Goal: Information Seeking & Learning: Learn about a topic

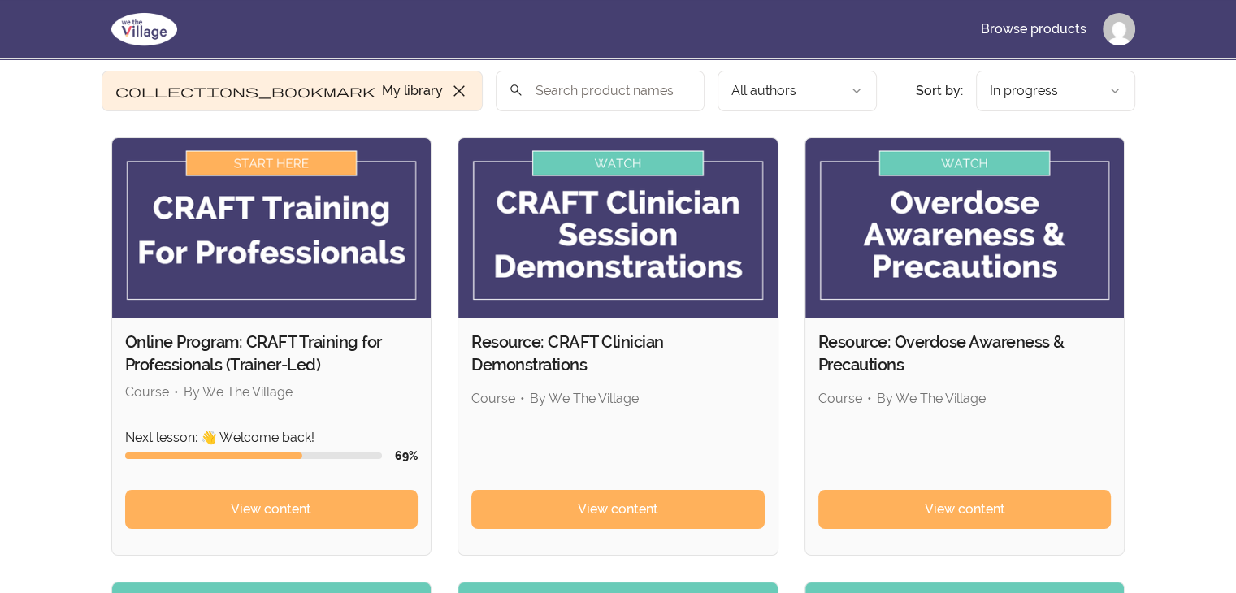
scroll to position [81, 0]
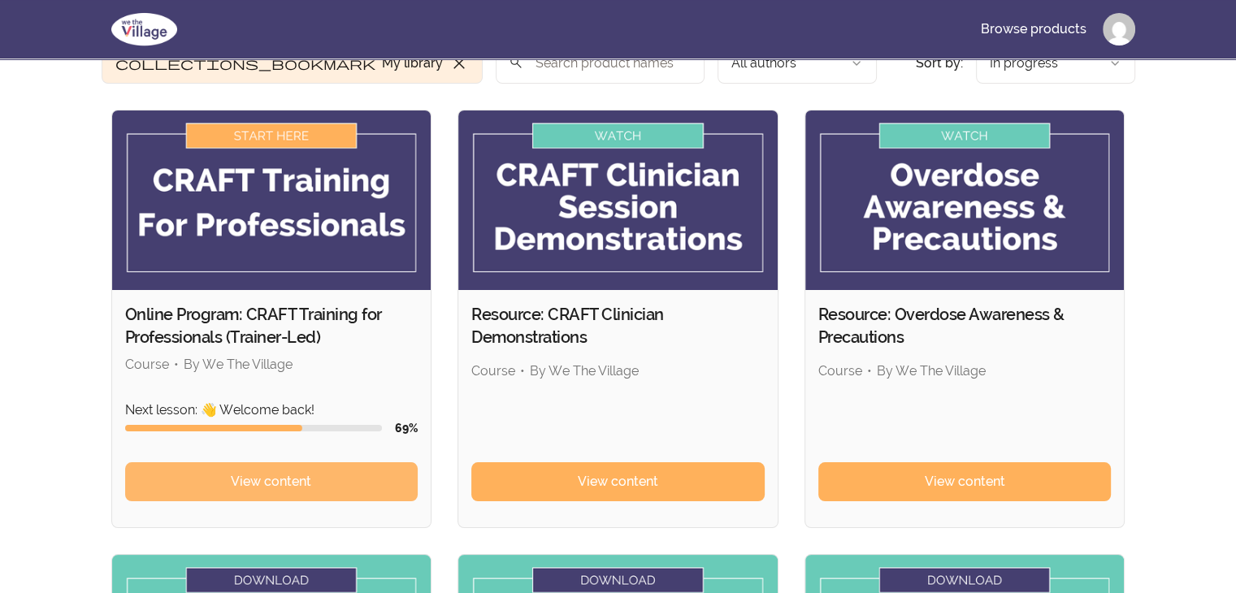
click at [276, 487] on span "View content" at bounding box center [271, 482] width 80 height 20
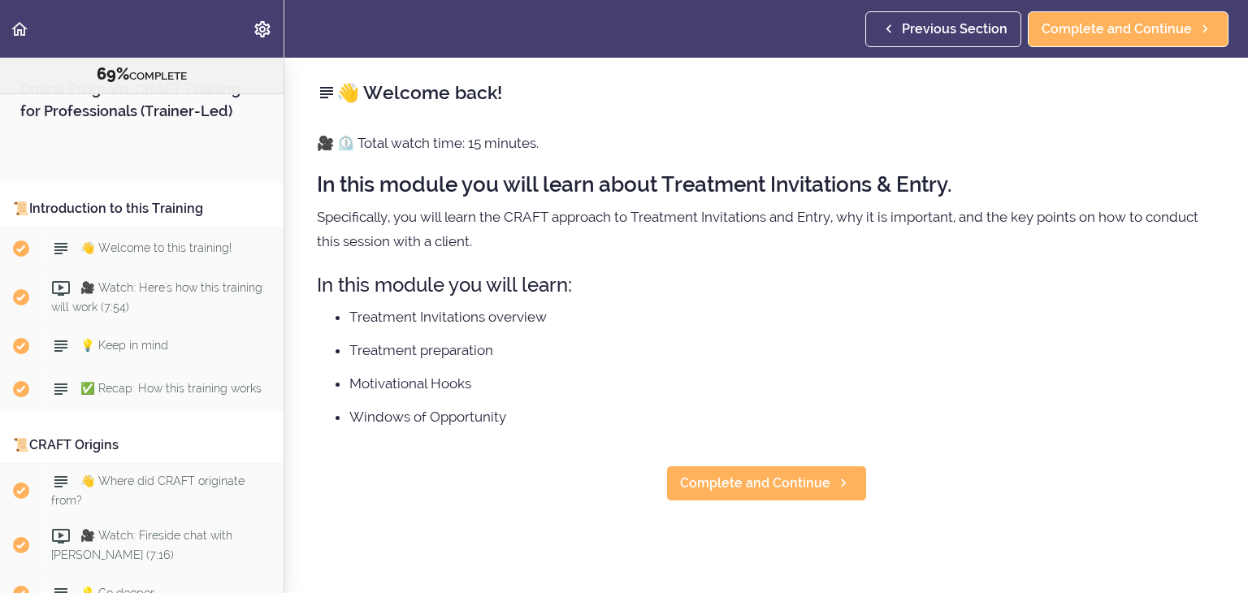
scroll to position [8800, 0]
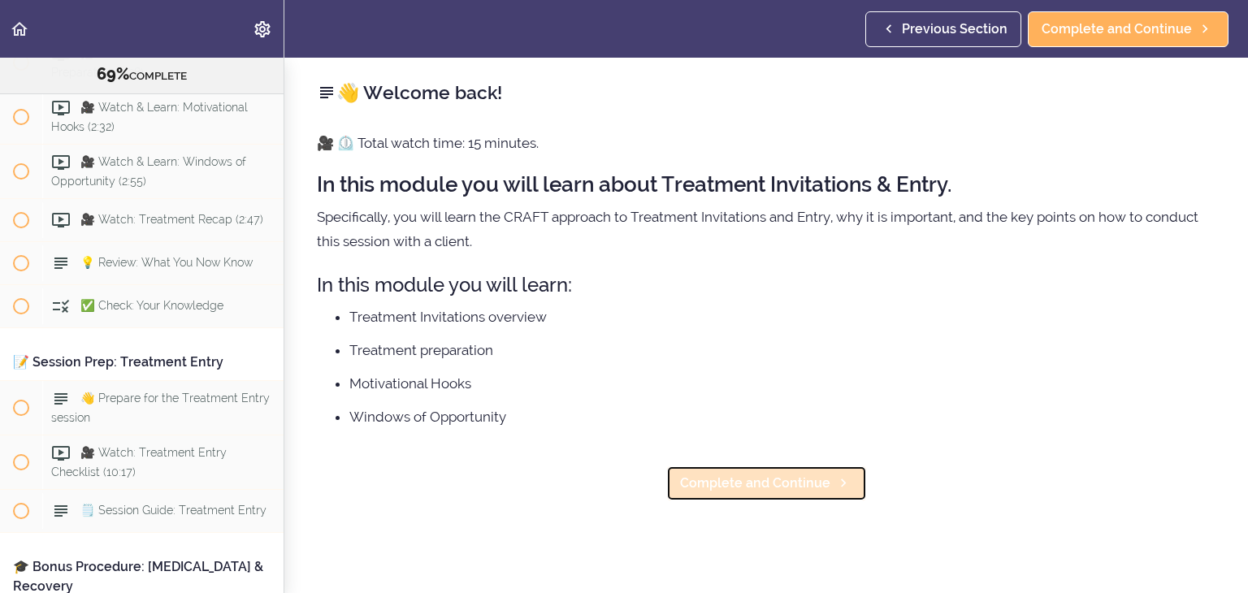
click at [774, 479] on span "Complete and Continue" at bounding box center [755, 484] width 150 height 20
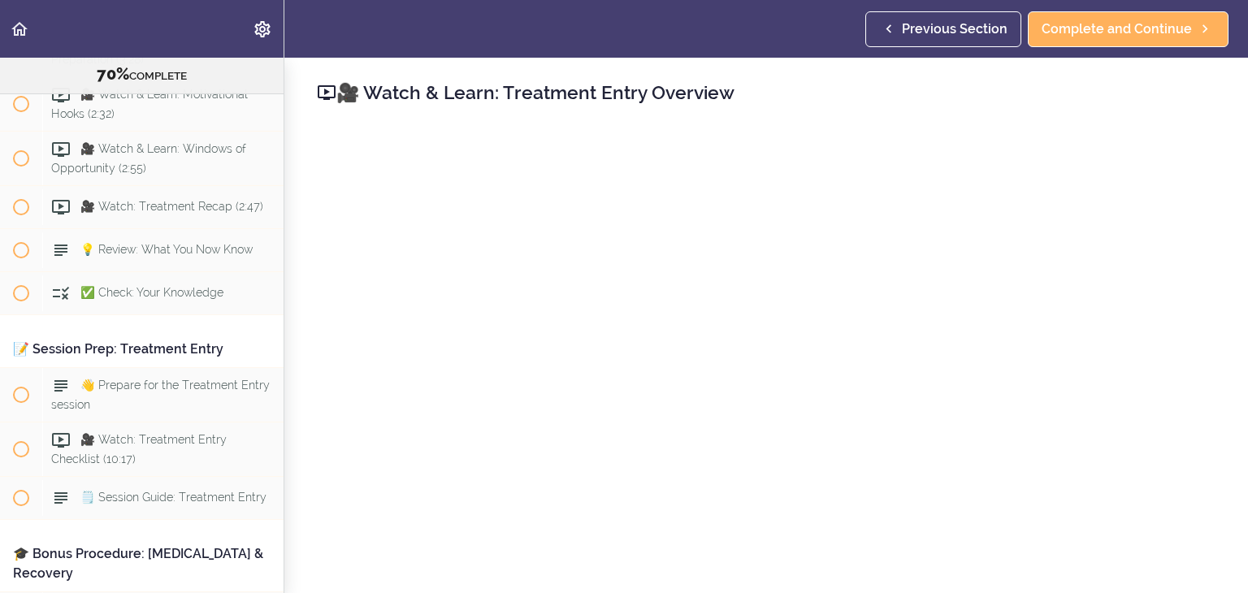
scroll to position [8823, 0]
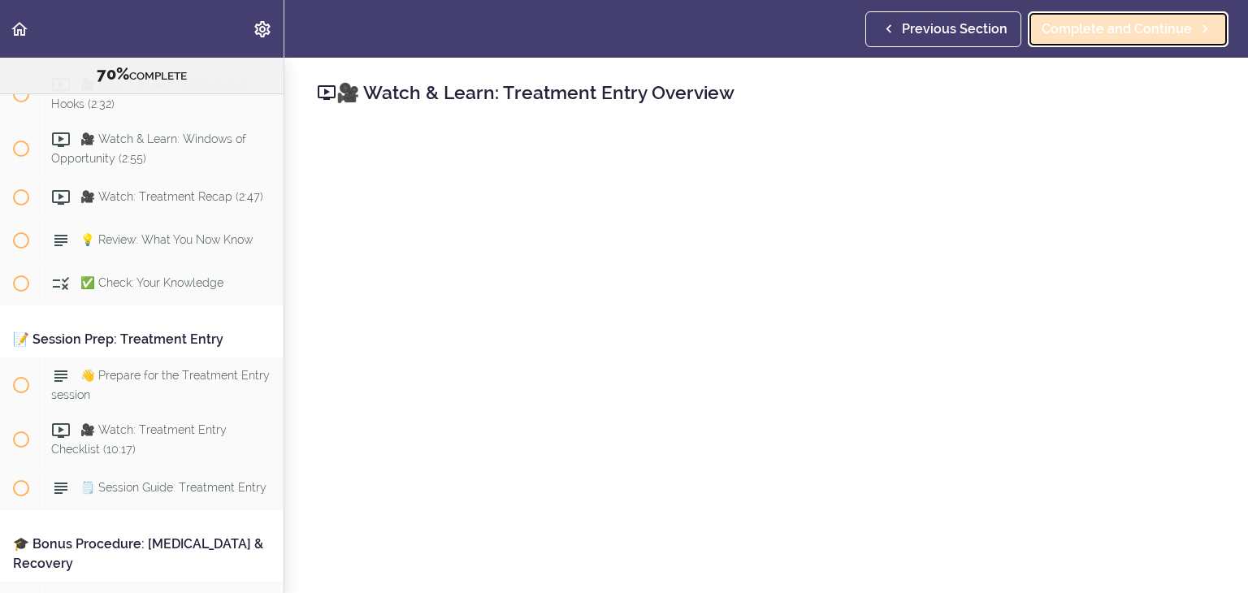
click at [1126, 45] on link "Complete and Continue" at bounding box center [1128, 29] width 201 height 36
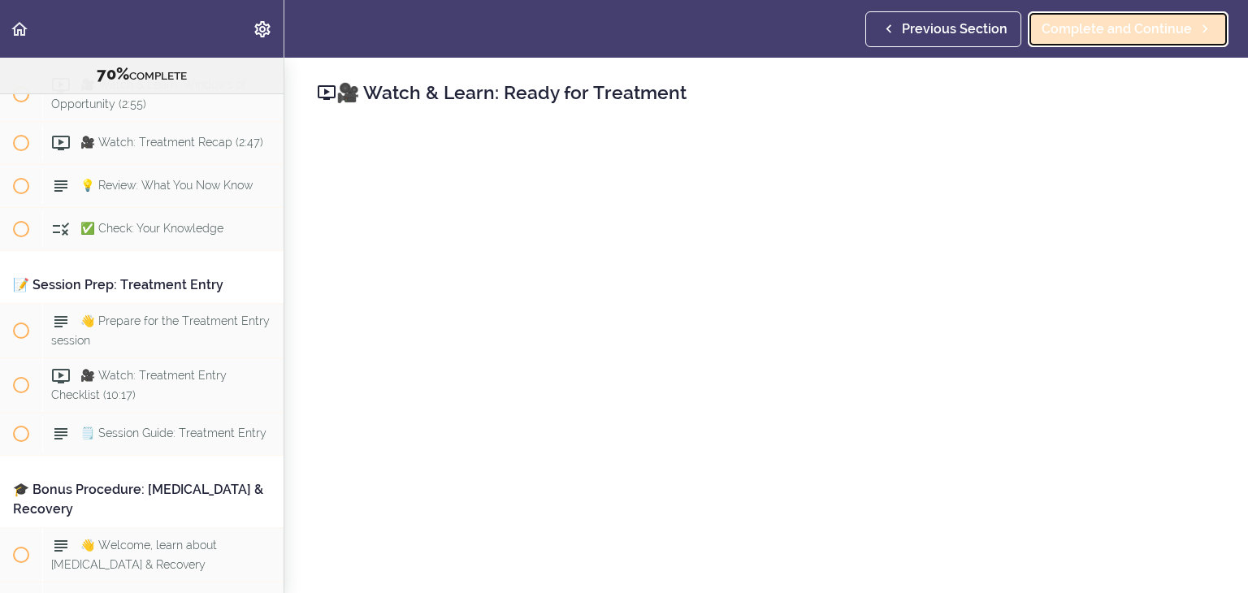
scroll to position [8878, 0]
click at [1149, 23] on span "Complete and Continue" at bounding box center [1117, 30] width 150 height 20
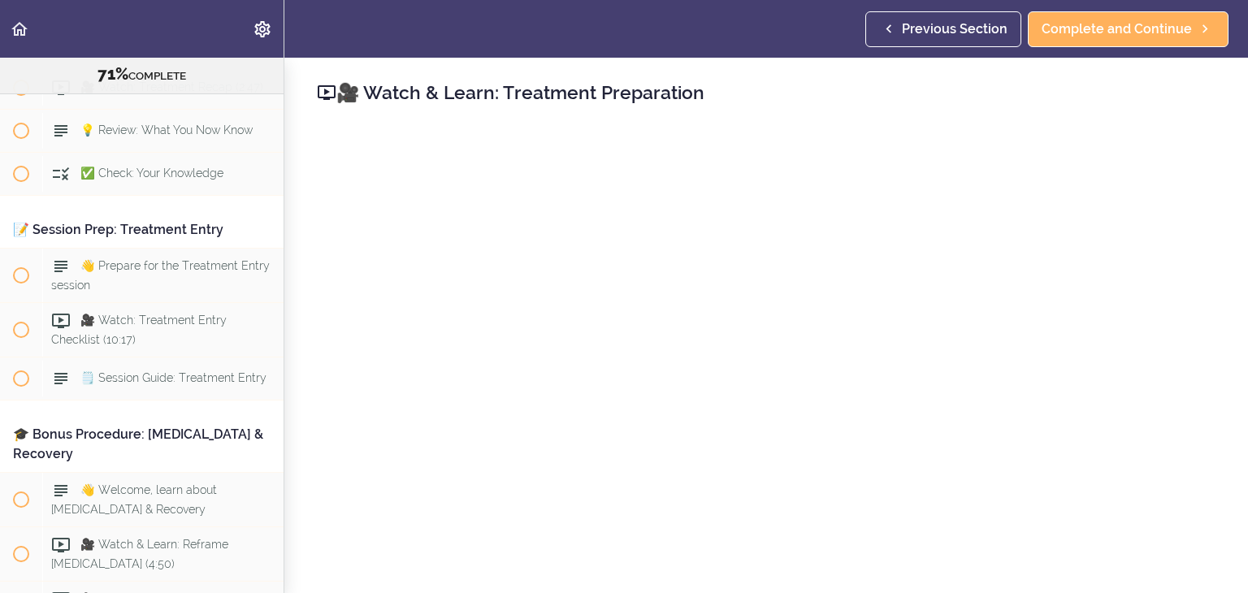
scroll to position [244, 0]
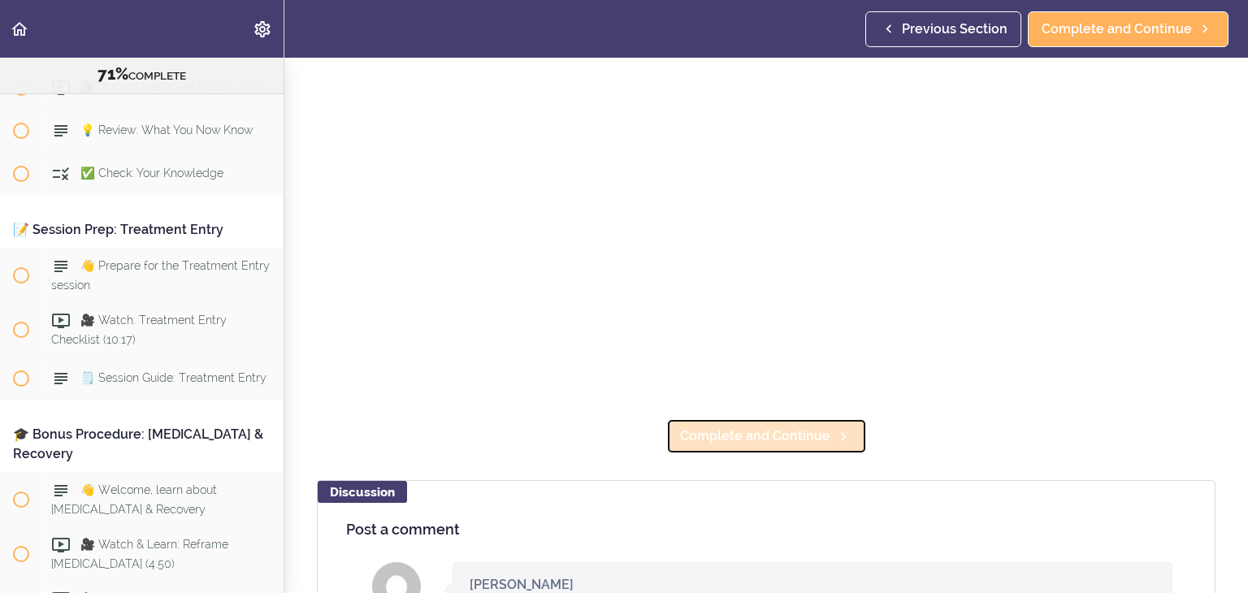
click at [718, 433] on span "Complete and Continue" at bounding box center [755, 437] width 150 height 20
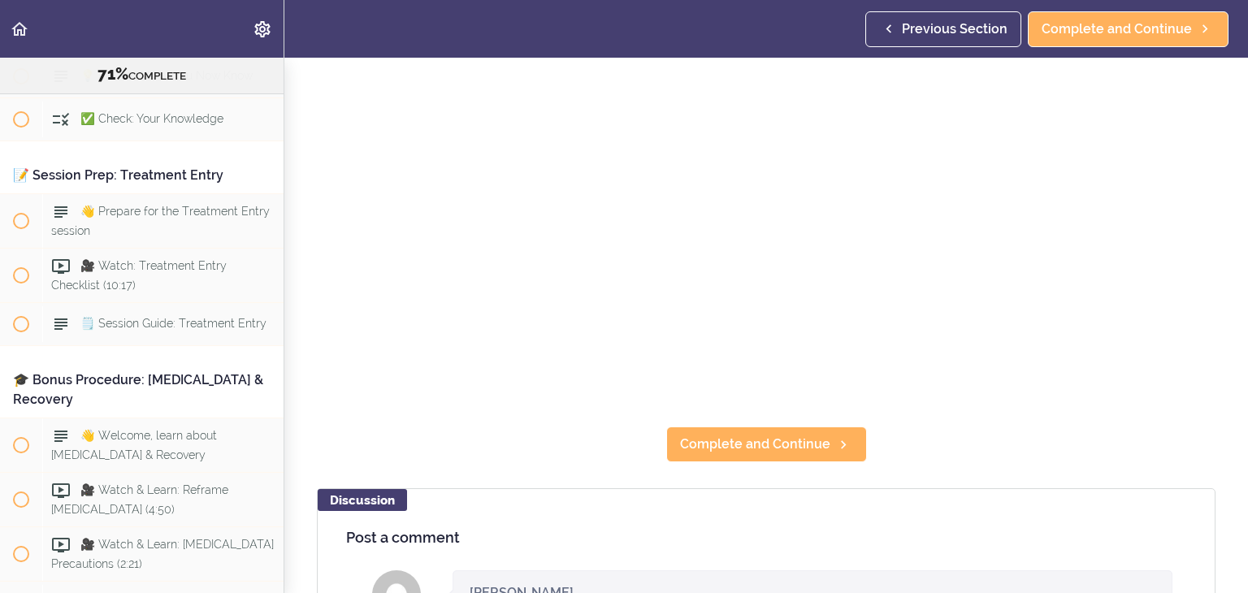
scroll to position [244, 0]
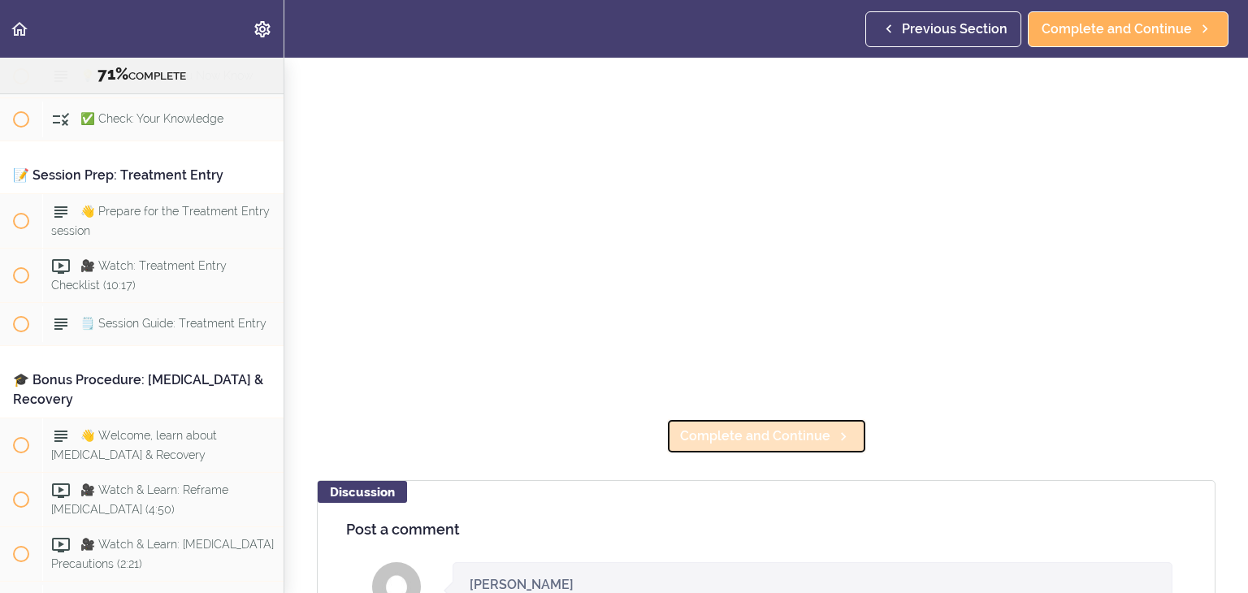
click at [765, 437] on span "Complete and Continue" at bounding box center [755, 437] width 150 height 20
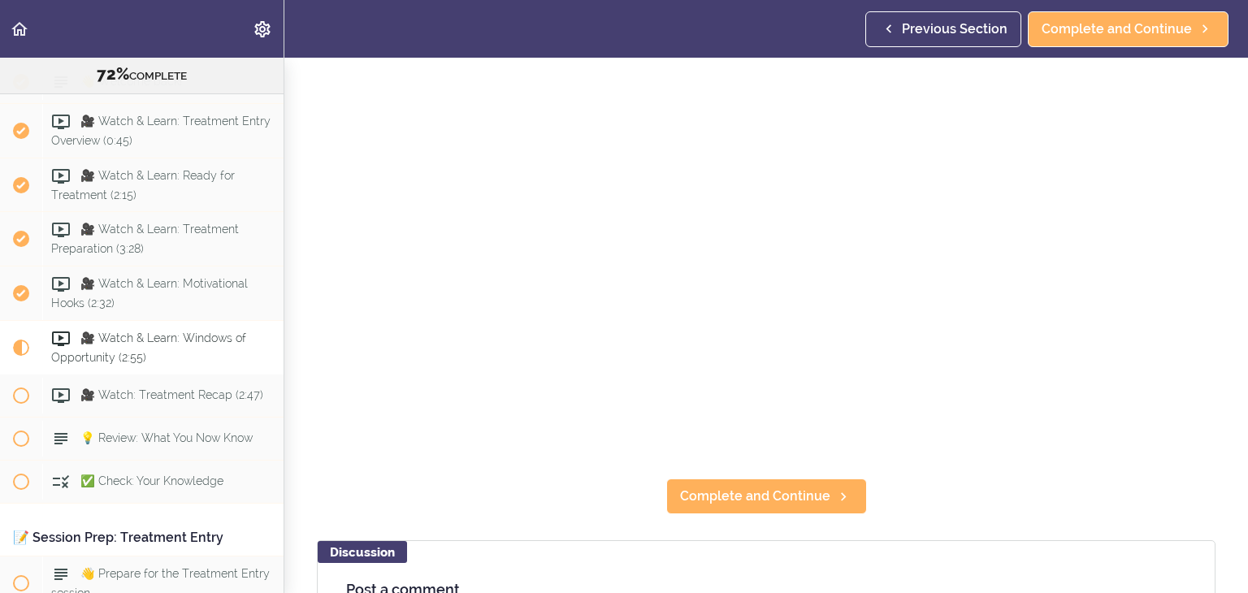
scroll to position [244, 0]
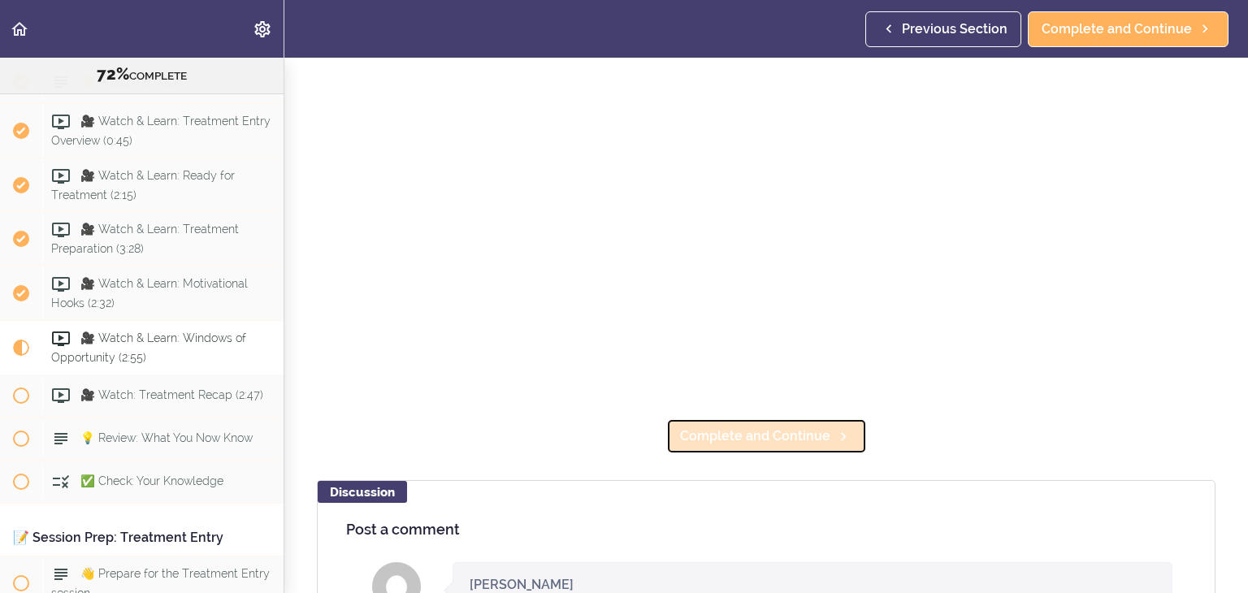
click at [731, 432] on span "Complete and Continue" at bounding box center [755, 437] width 150 height 20
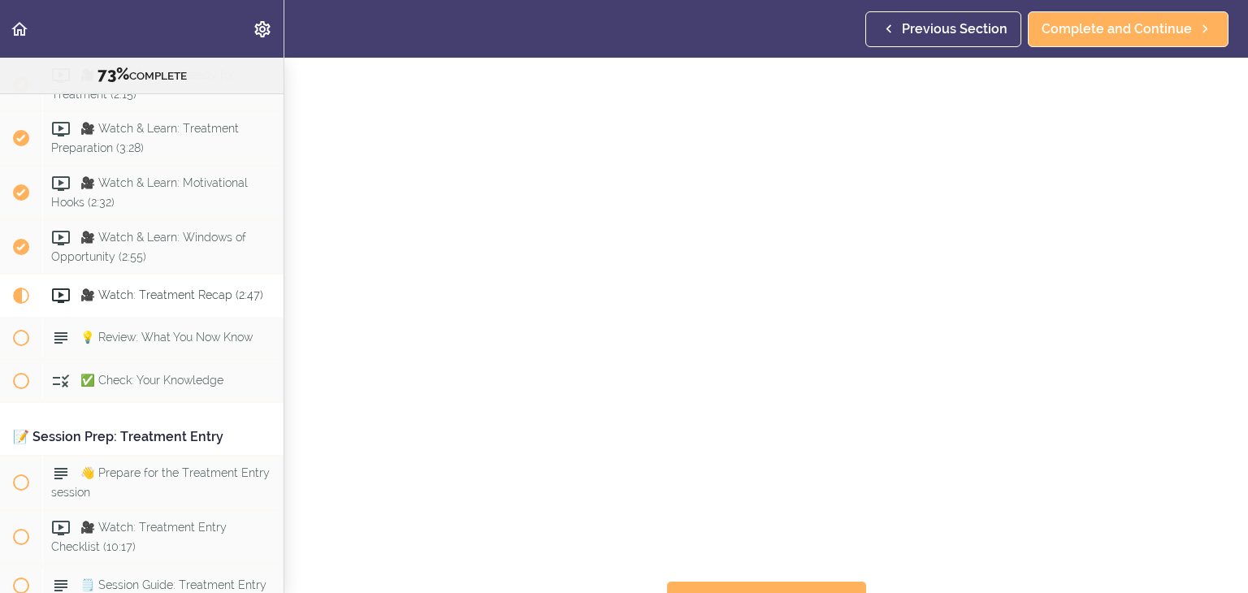
scroll to position [8816, 0]
